Goal: Navigation & Orientation: Find specific page/section

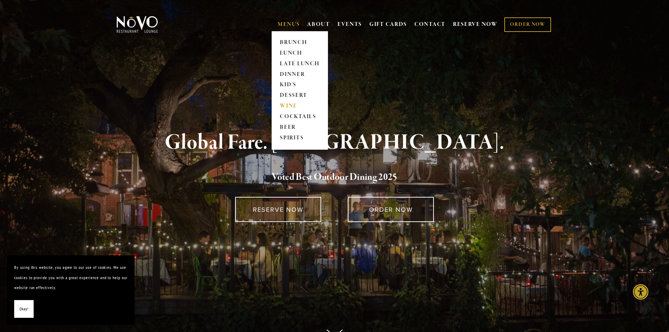
click at [285, 106] on link "WINE" at bounding box center [300, 106] width 44 height 11
click at [286, 118] on link "COCKTAILS" at bounding box center [300, 117] width 44 height 11
click at [299, 118] on link "COCKTAILS" at bounding box center [300, 117] width 44 height 11
click at [287, 73] on link "DINNER" at bounding box center [300, 74] width 44 height 11
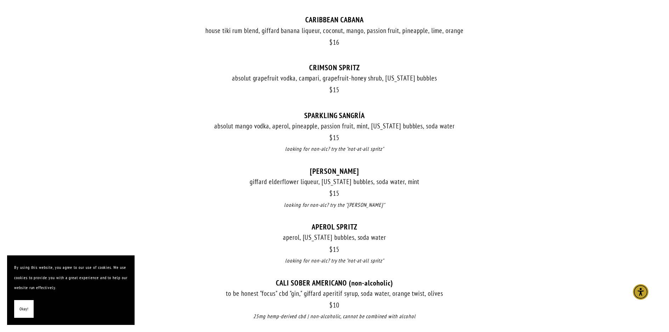
scroll to position [671, 0]
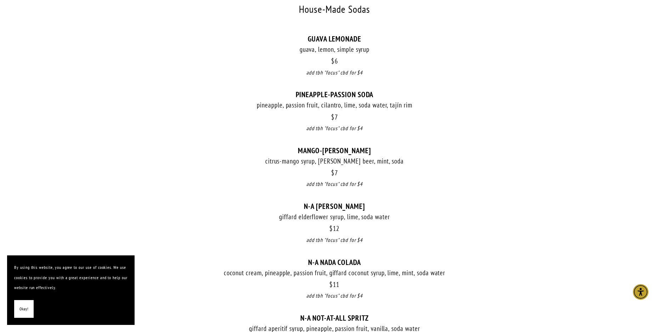
scroll to position [337, 0]
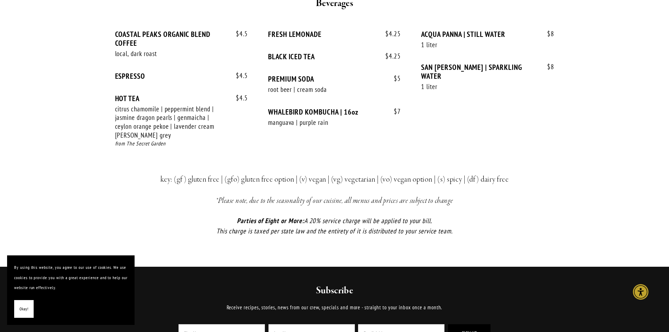
scroll to position [1506, 0]
